Goal: Task Accomplishment & Management: Manage account settings

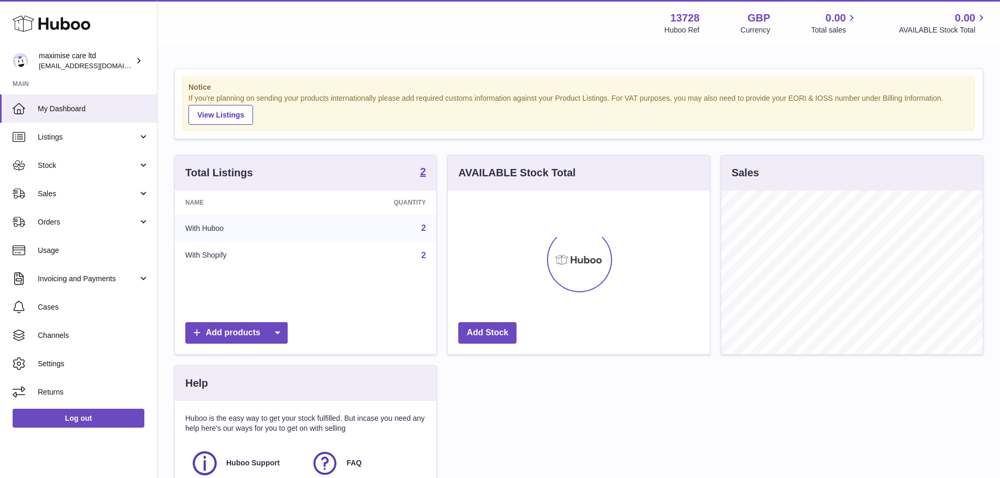
scroll to position [164, 262]
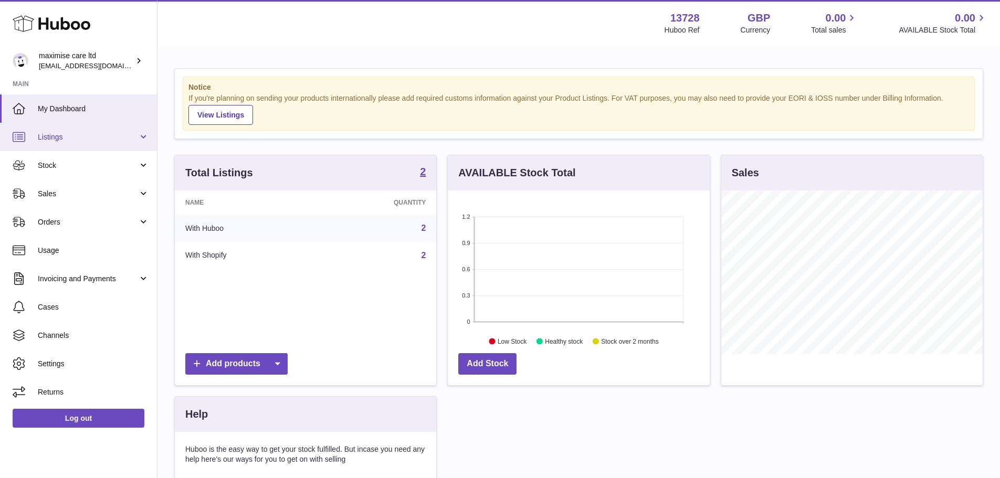
click at [107, 139] on span "Listings" at bounding box center [88, 137] width 100 height 10
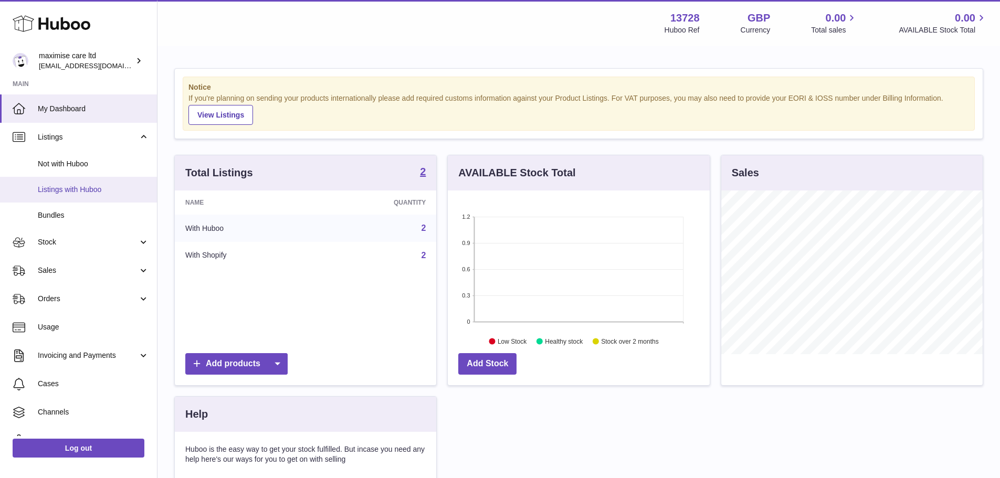
click at [77, 193] on span "Listings with Huboo" at bounding box center [93, 190] width 111 height 10
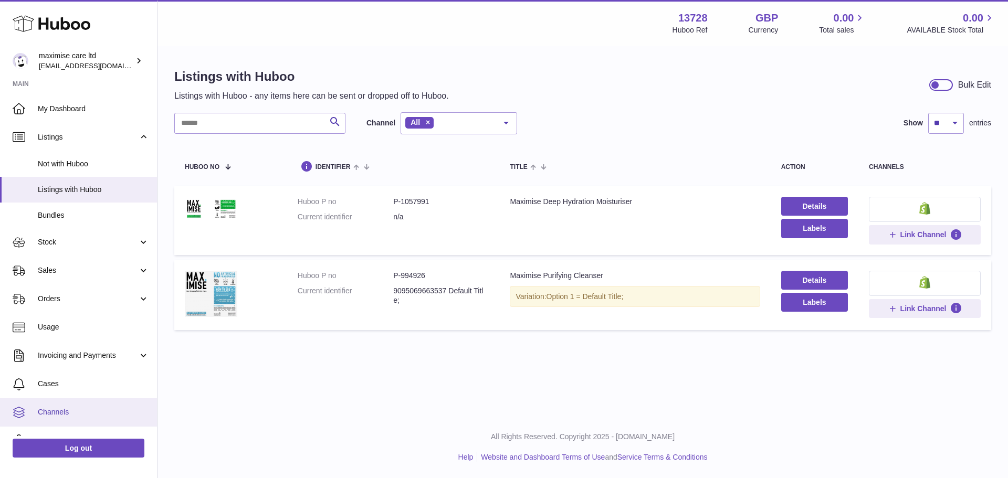
click at [69, 415] on span "Channels" at bounding box center [93, 413] width 111 height 10
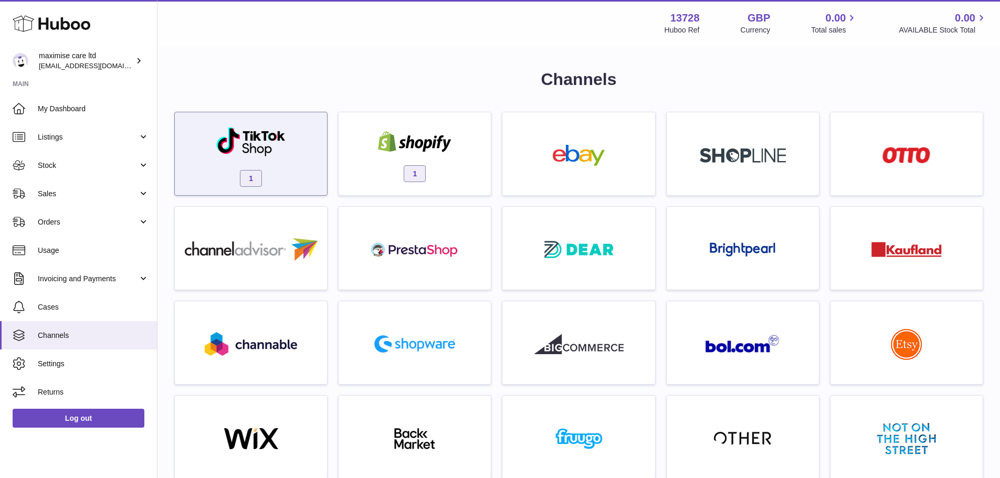
click at [303, 163] on div "1" at bounding box center [251, 156] width 142 height 67
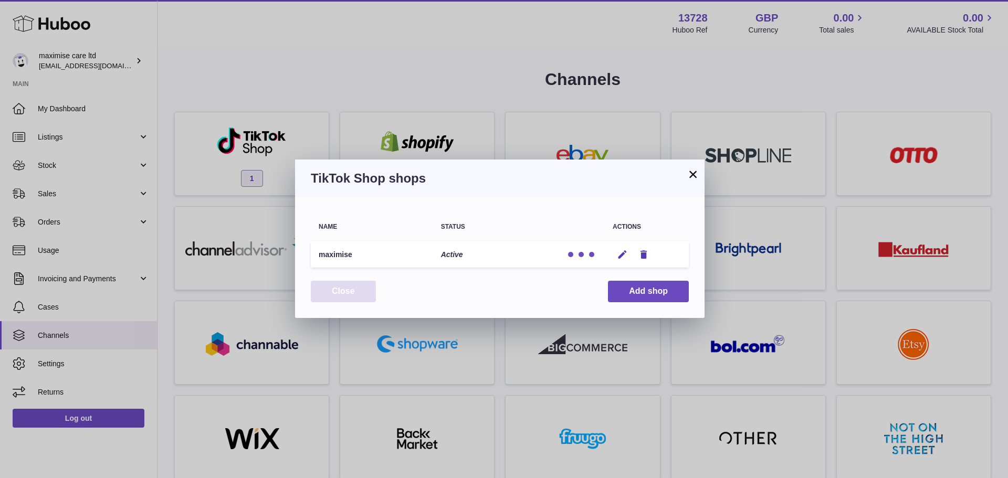
click at [335, 294] on button "Close" at bounding box center [343, 292] width 65 height 22
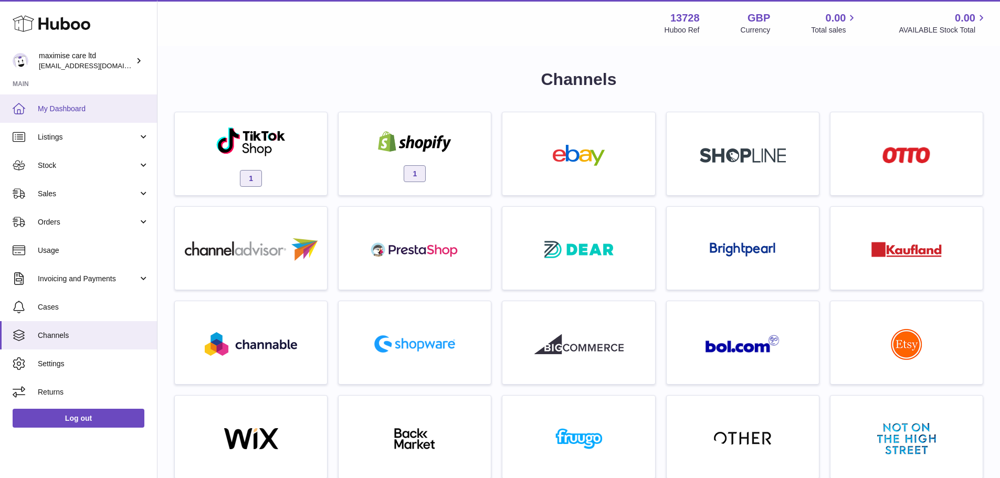
click at [85, 110] on span "My Dashboard" at bounding box center [93, 109] width 111 height 10
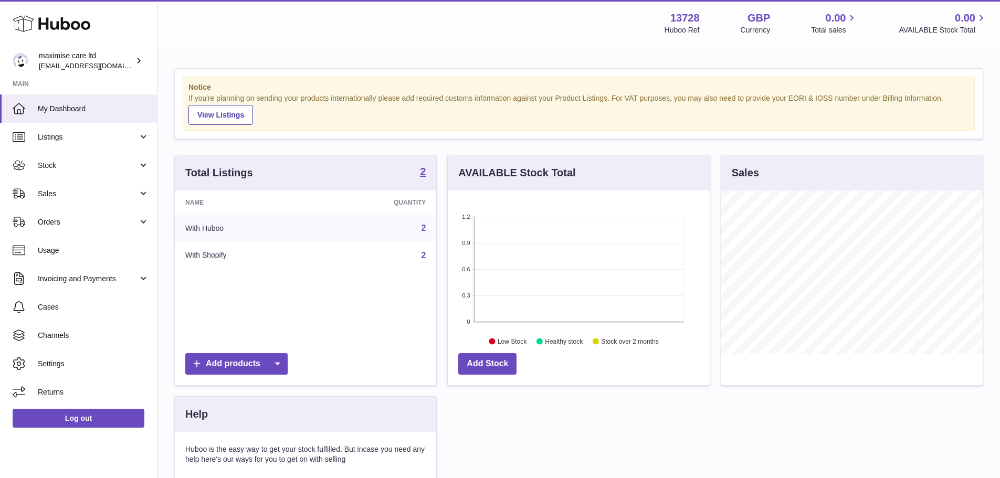
scroll to position [164, 262]
